Goal: Task Accomplishment & Management: Manage account settings

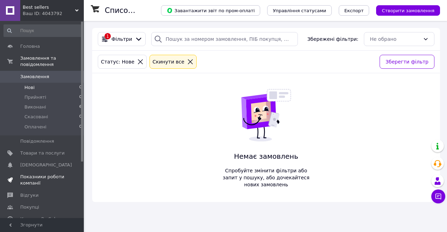
click at [47, 174] on span "Показники роботи компанії" at bounding box center [42, 180] width 44 height 13
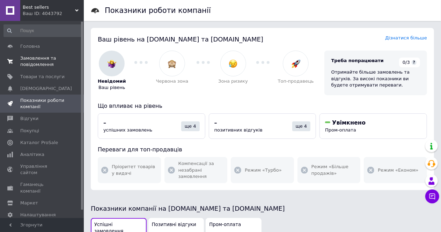
click at [44, 61] on span "Замовлення та повідомлення" at bounding box center [42, 61] width 44 height 13
